Goal: Information Seeking & Learning: Learn about a topic

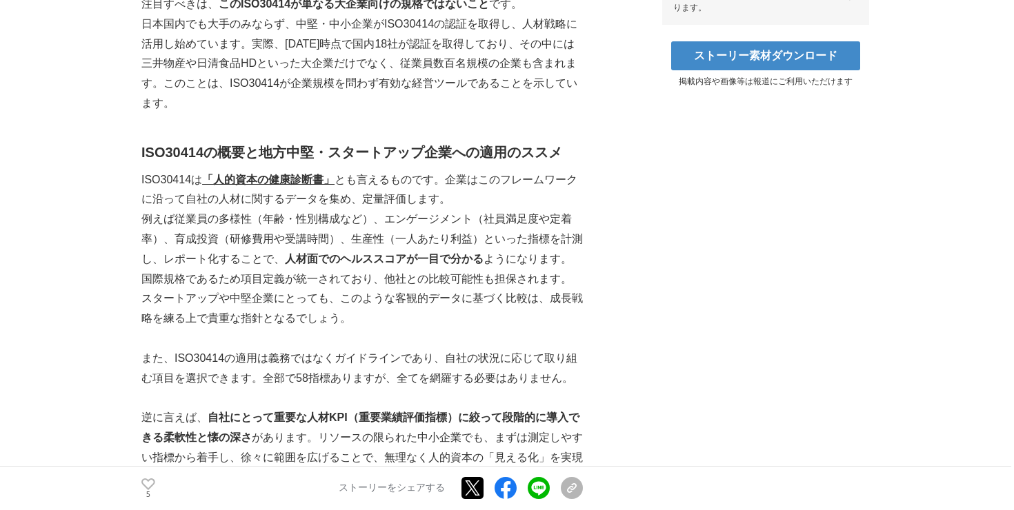
scroll to position [793, 0]
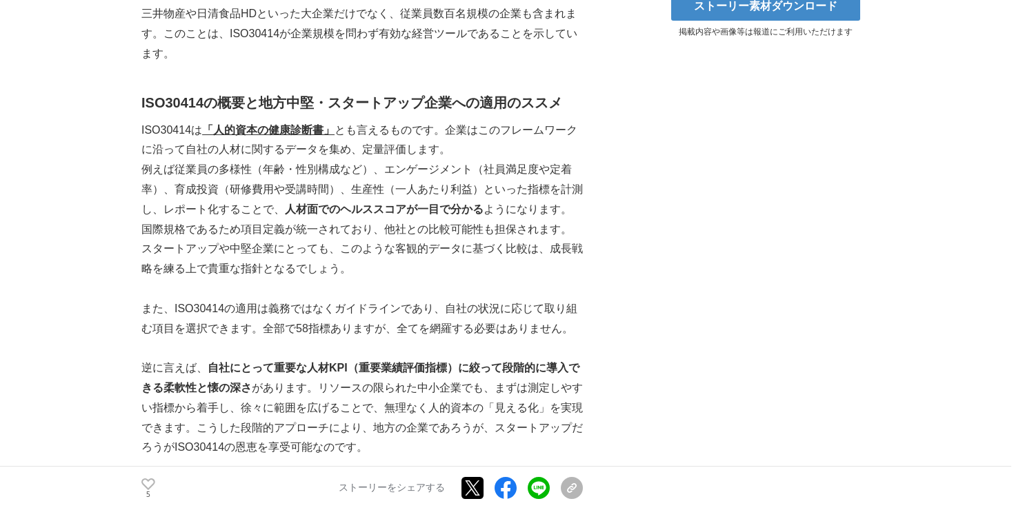
click at [286, 133] on u "「人的資本の健康診断書」" at bounding box center [268, 130] width 132 height 12
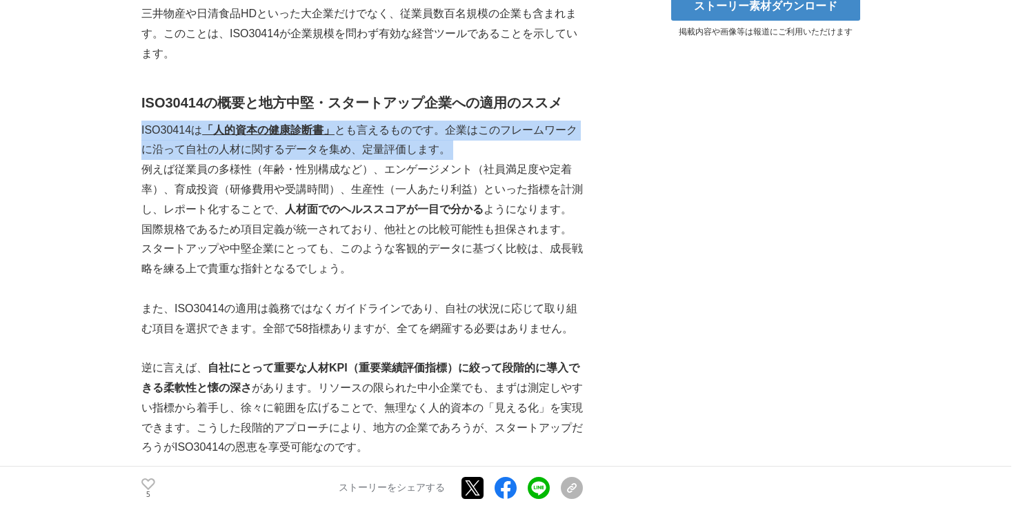
click at [286, 133] on u "「人的資本の健康診断書」" at bounding box center [268, 130] width 132 height 12
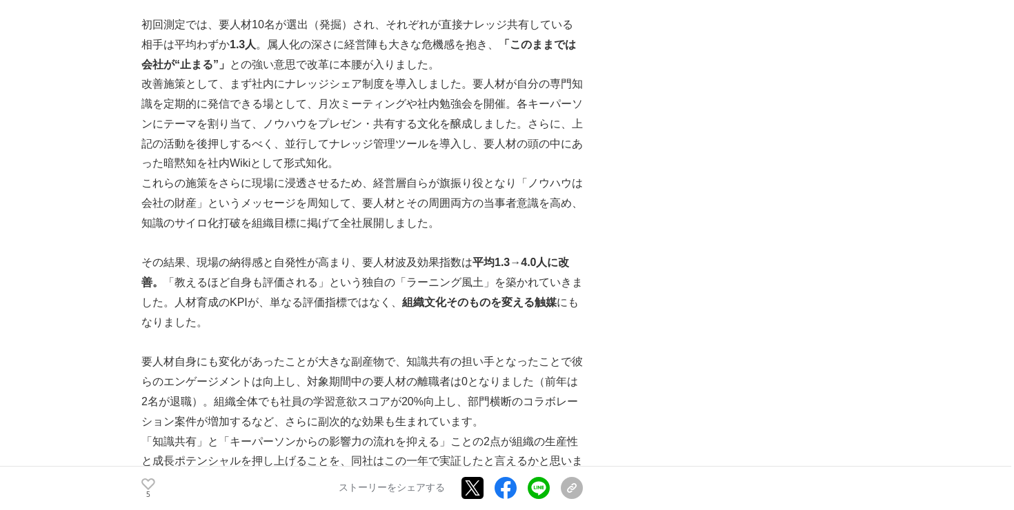
scroll to position [2220, 0]
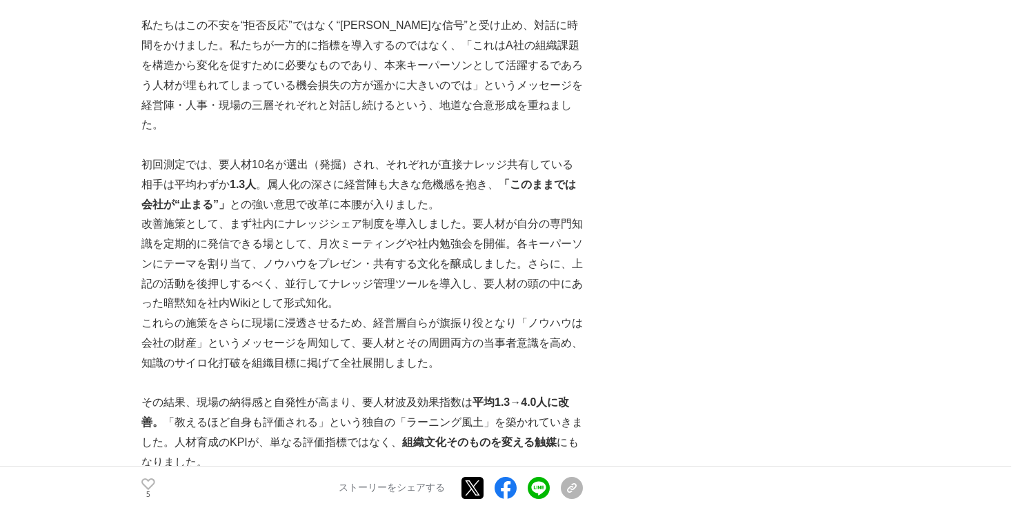
click at [286, 175] on p "初回測定では、要人材10名が選出（発掘）され、それぞれが直接ナレッジ共有している相手は平均わずか 1.3人 。属人化の深さに経営陣も大きな危機感を抱き、 「こ…" at bounding box center [361, 184] width 441 height 59
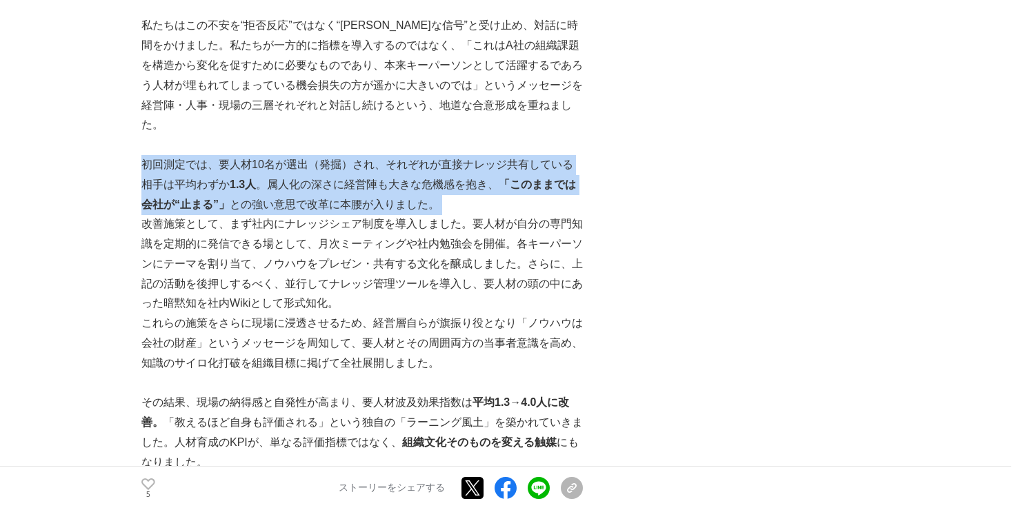
click at [286, 175] on p "初回測定では、要人材10名が選出（発掘）され、それぞれが直接ナレッジ共有している相手は平均わずか 1.3人 。属人化の深さに経営陣も大きな危機感を抱き、 「こ…" at bounding box center [361, 184] width 441 height 59
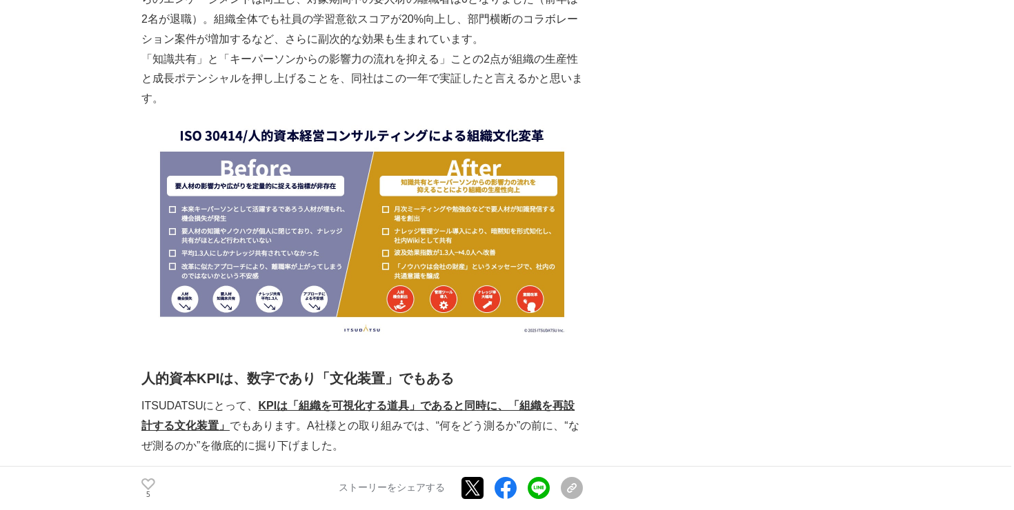
scroll to position [2743, 0]
click at [286, 175] on img at bounding box center [361, 223] width 441 height 231
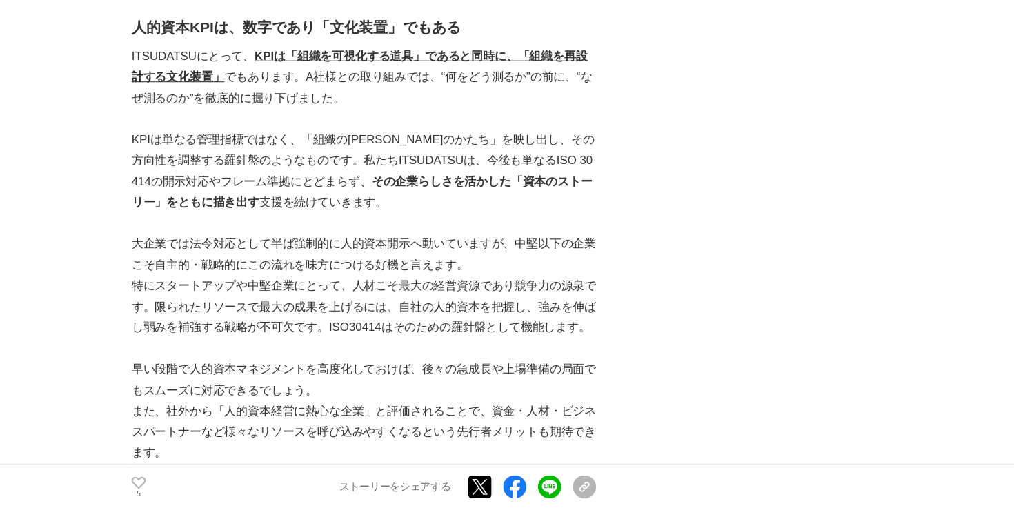
scroll to position [3138, 0]
